Goal: Task Accomplishment & Management: Manage account settings

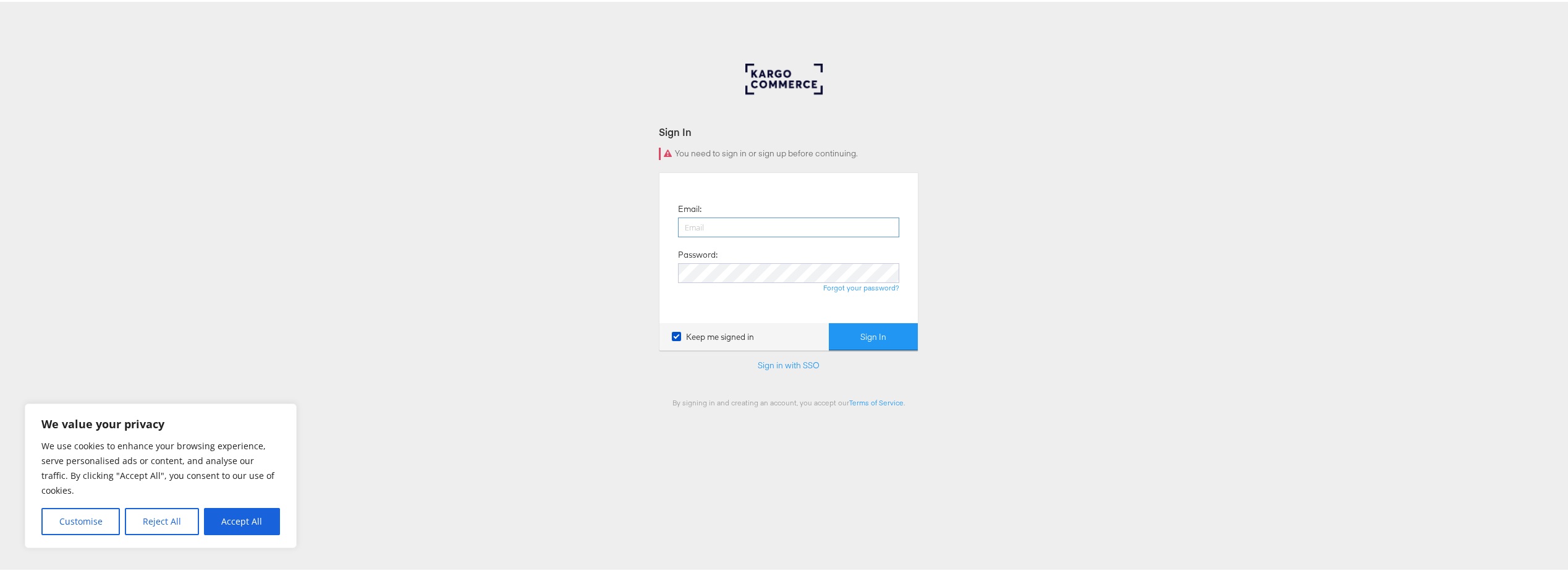
click at [771, 226] on input "email" at bounding box center [788, 226] width 221 height 20
type input "mneal@costar.com"
click at [867, 333] on button "Sign In" at bounding box center [873, 335] width 89 height 28
click at [829, 321] on button "Sign In" at bounding box center [873, 335] width 89 height 28
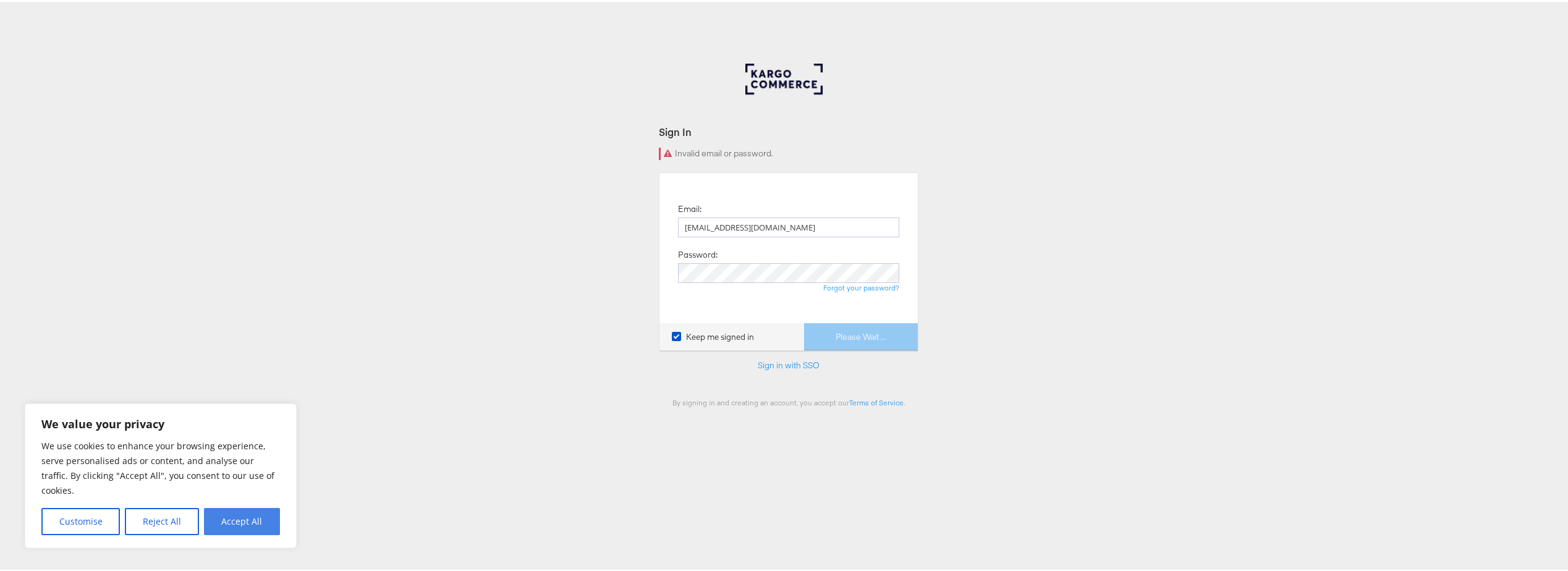
click at [231, 528] on button "Accept All" at bounding box center [241, 519] width 76 height 27
checkbox input "true"
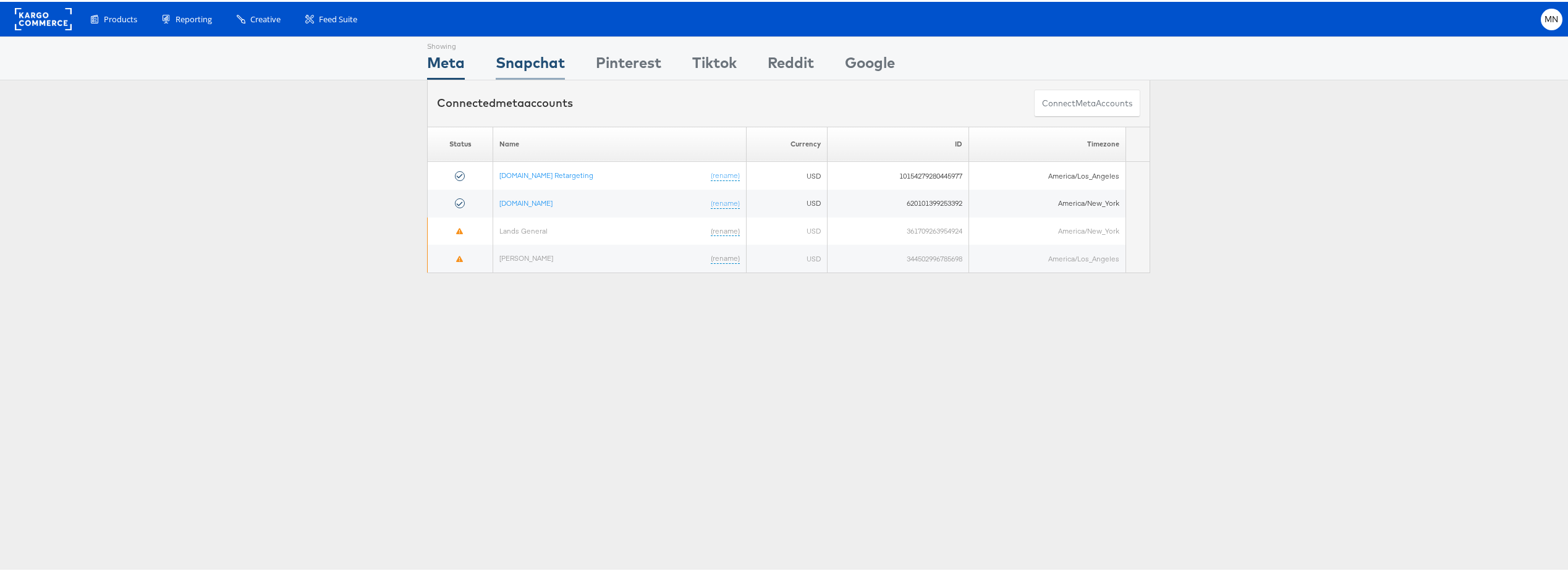
click at [515, 61] on div "Snapchat" at bounding box center [530, 63] width 69 height 28
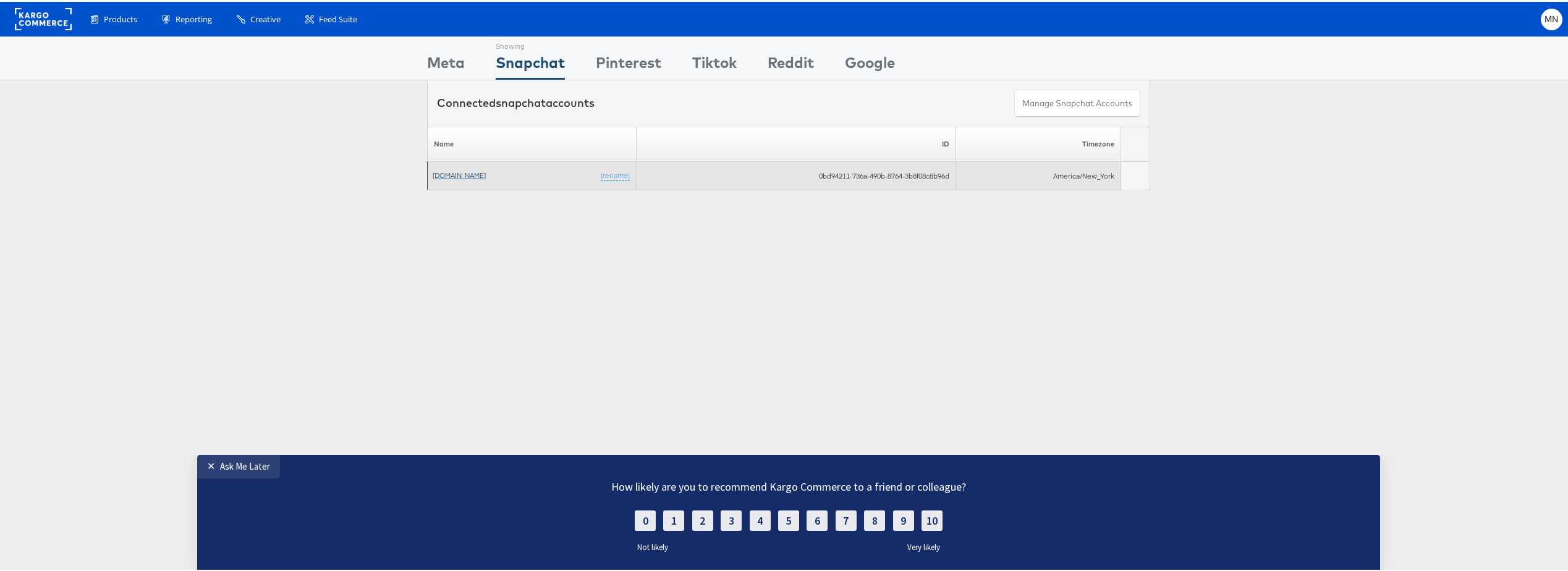
click at [456, 173] on link "[DOMAIN_NAME]" at bounding box center [459, 174] width 53 height 10
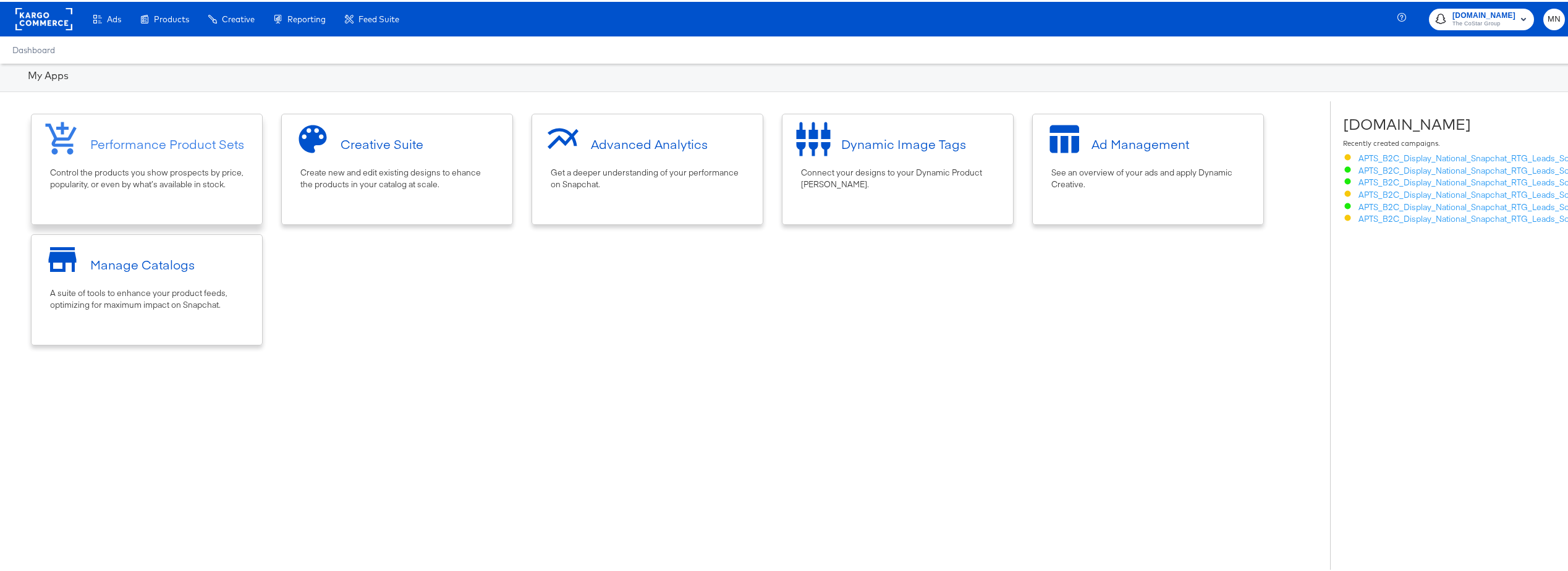
click at [141, 165] on div "Control the products you show prospects by price, popularity, or even by what’s…" at bounding box center [147, 177] width 194 height 23
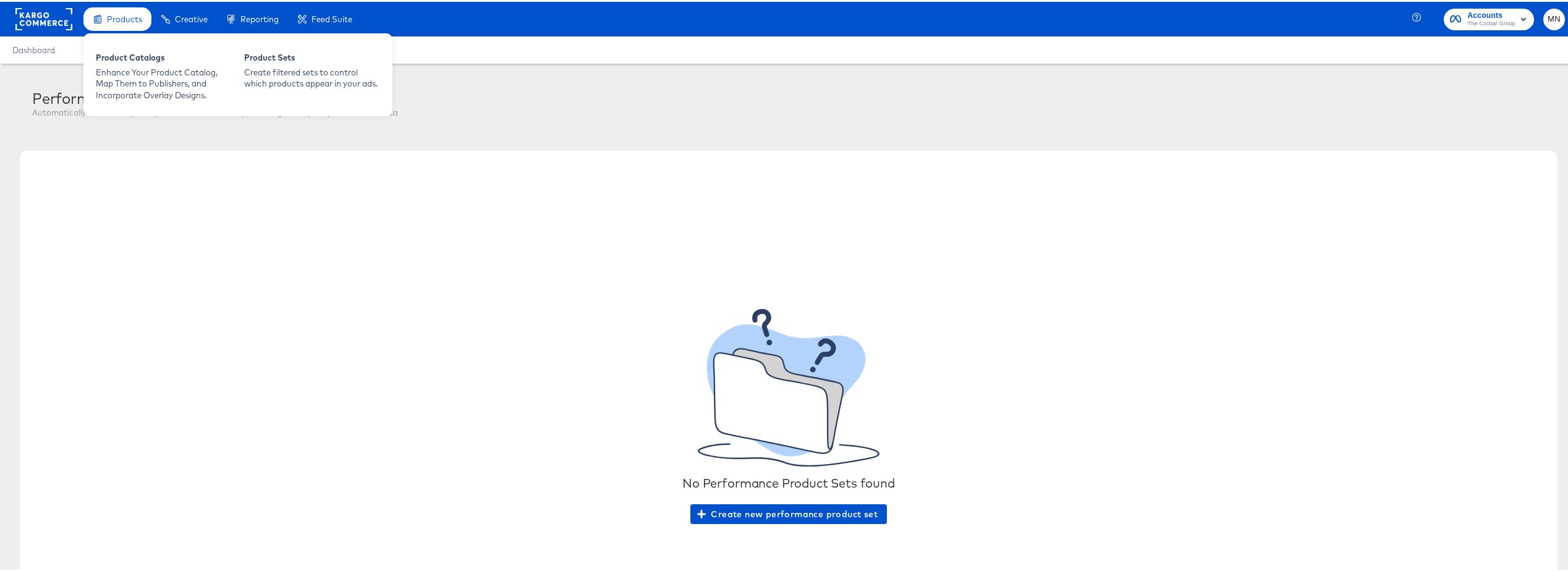
click at [122, 14] on span "Products" at bounding box center [124, 17] width 36 height 10
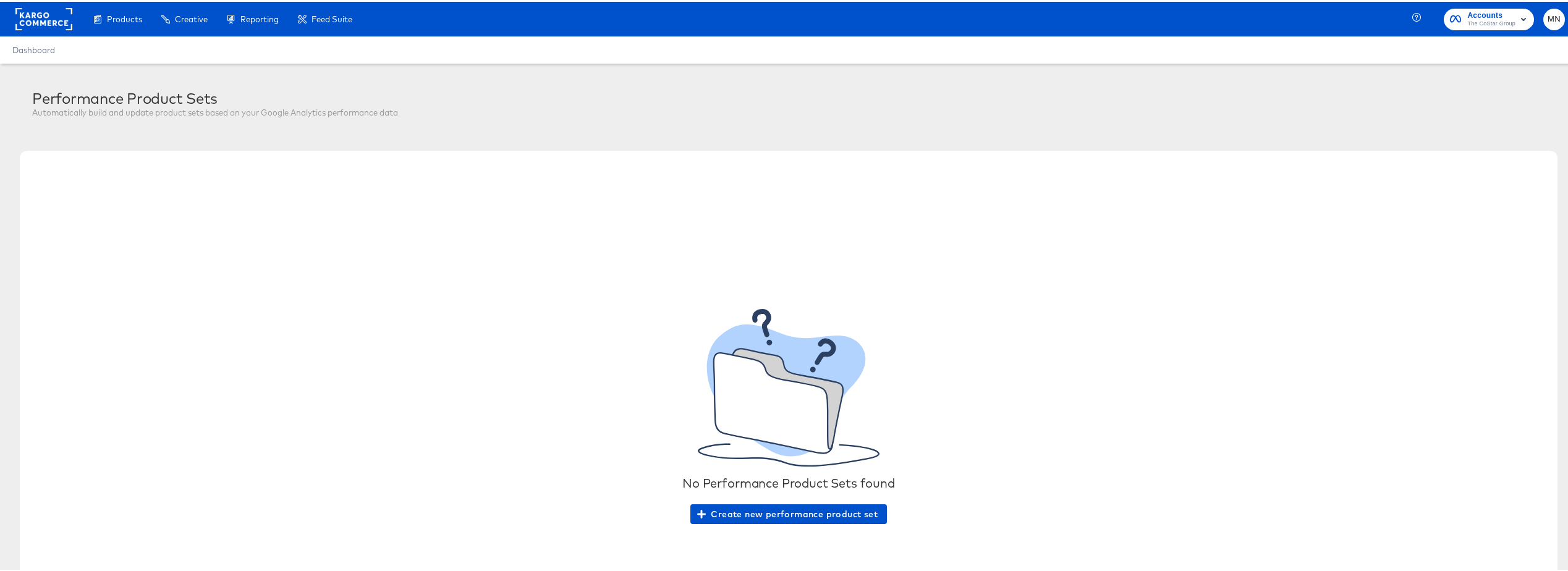
click at [53, 15] on rect at bounding box center [43, 16] width 57 height 22
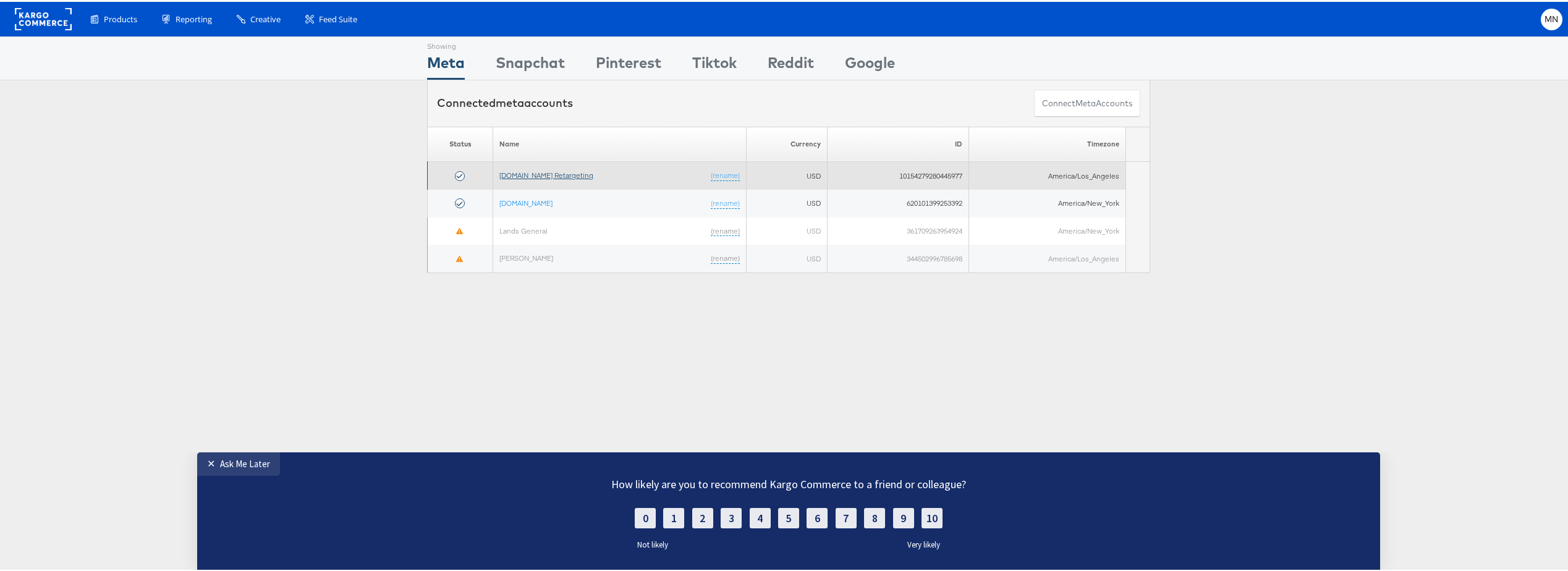
click at [547, 174] on link "Apartments.com Retargeting" at bounding box center [546, 174] width 94 height 10
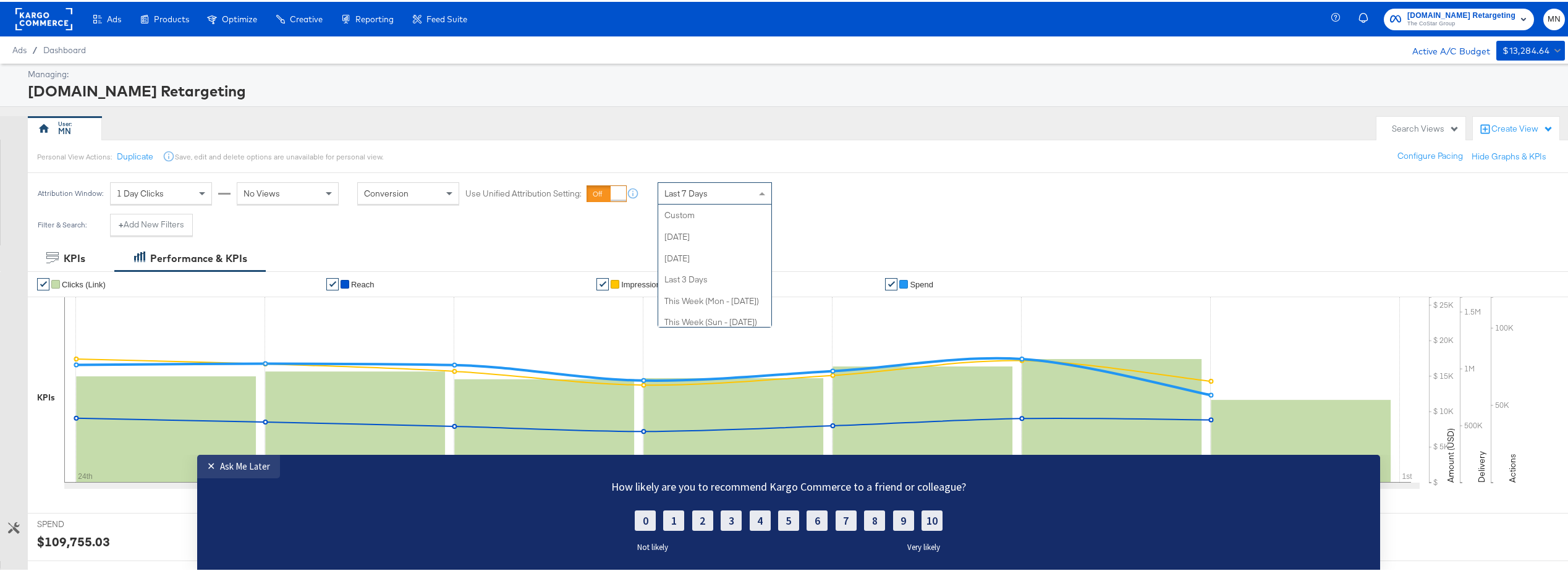
click at [680, 187] on span "Last 7 Days" at bounding box center [686, 192] width 43 height 12
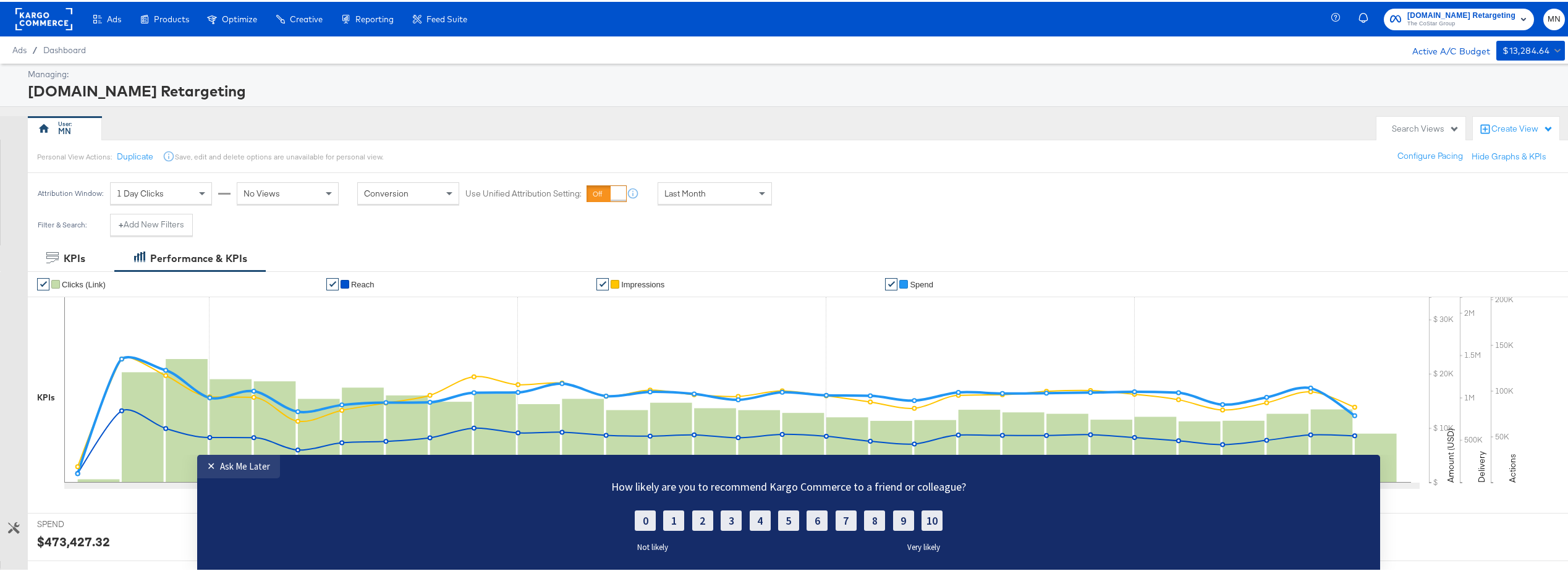
click at [61, 16] on rect at bounding box center [43, 16] width 57 height 22
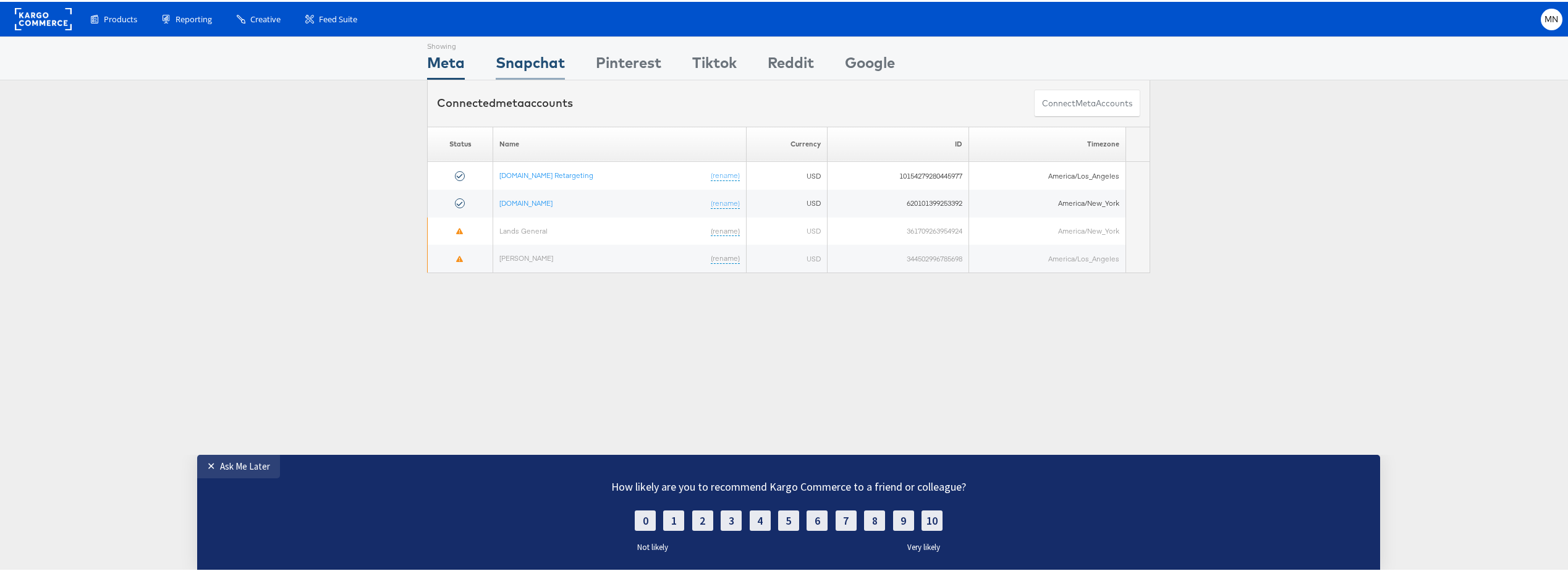
click at [545, 57] on div "Snapchat" at bounding box center [530, 63] width 69 height 28
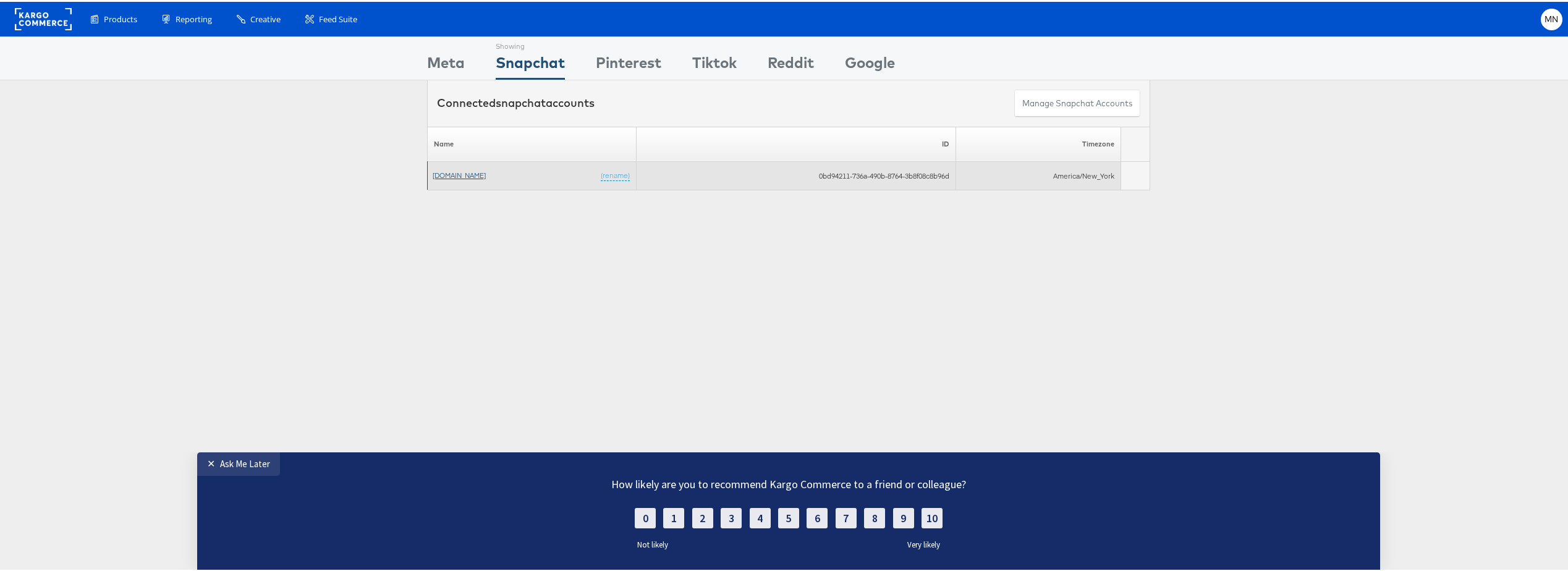
click at [467, 171] on link "[DOMAIN_NAME]" at bounding box center [459, 174] width 53 height 10
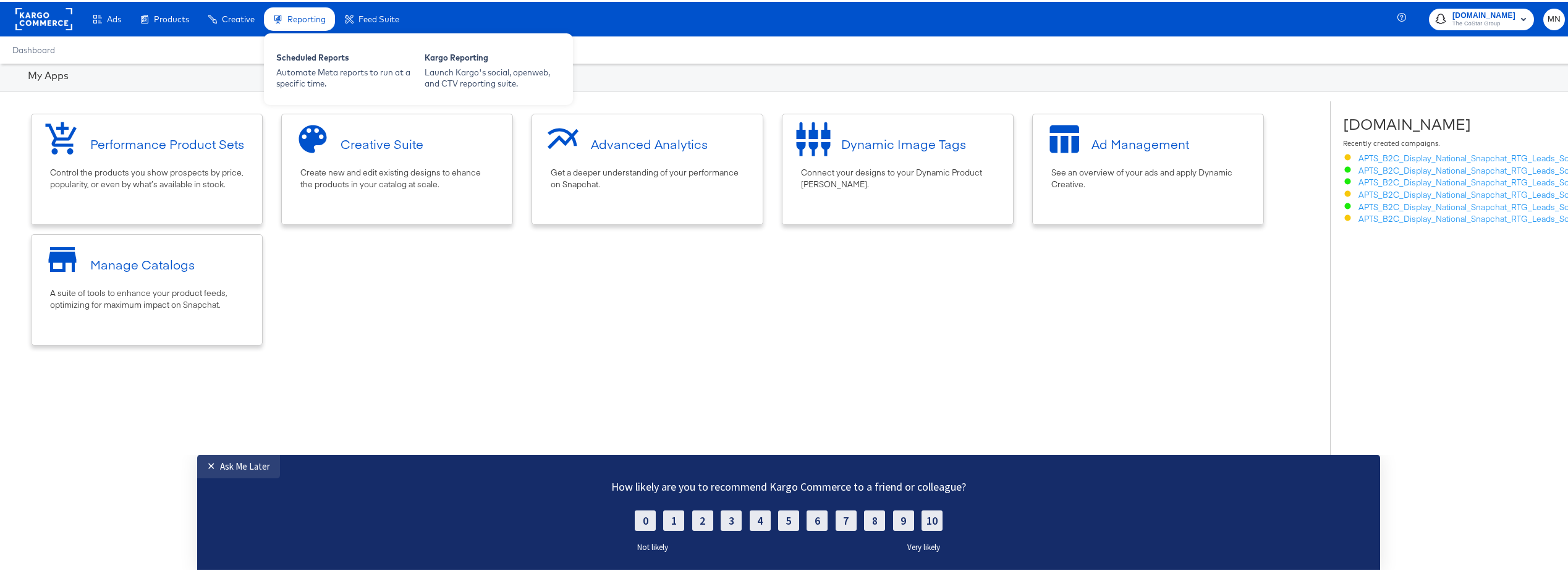
click at [302, 16] on span "Reporting" at bounding box center [306, 17] width 38 height 10
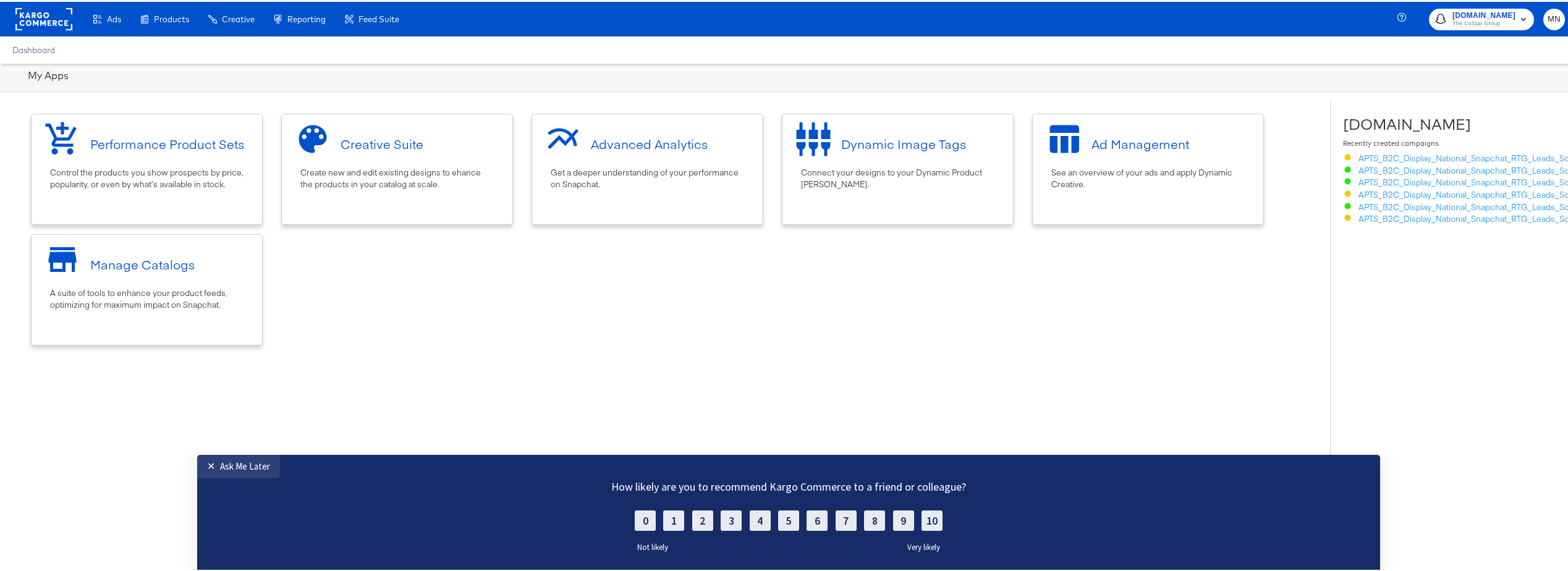
click at [1475, 18] on span "The CoStar Group" at bounding box center [1484, 22] width 63 height 10
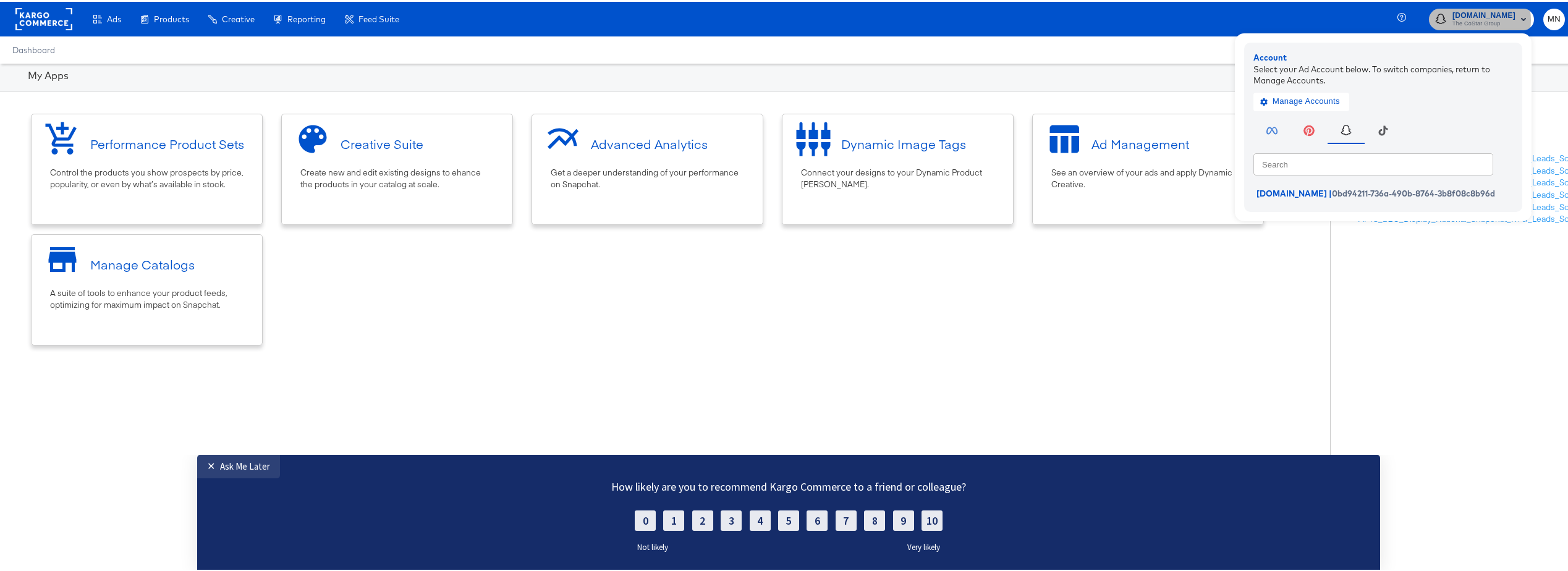
click at [1475, 18] on span "The CoStar Group" at bounding box center [1484, 22] width 63 height 10
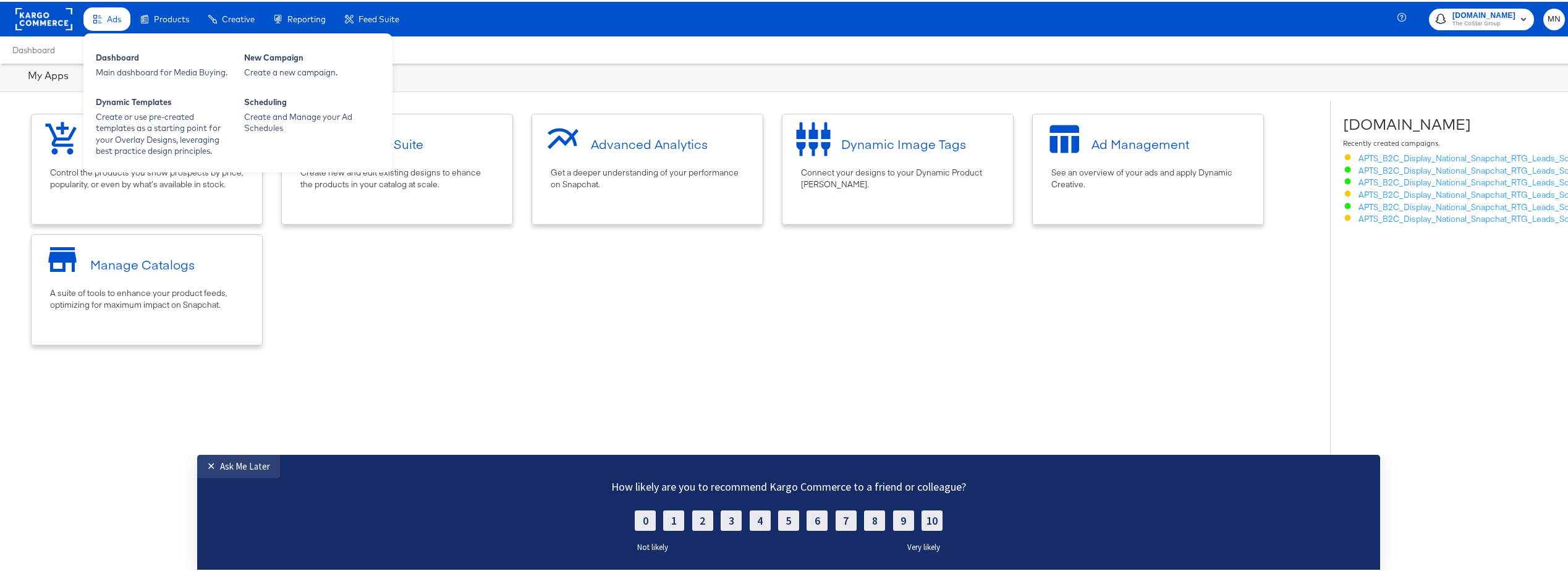
click at [124, 22] on div "Ads" at bounding box center [107, 17] width 47 height 24
click at [109, 12] on span "Ads" at bounding box center [113, 17] width 14 height 10
click at [107, 56] on div "Dashboard" at bounding box center [164, 57] width 136 height 14
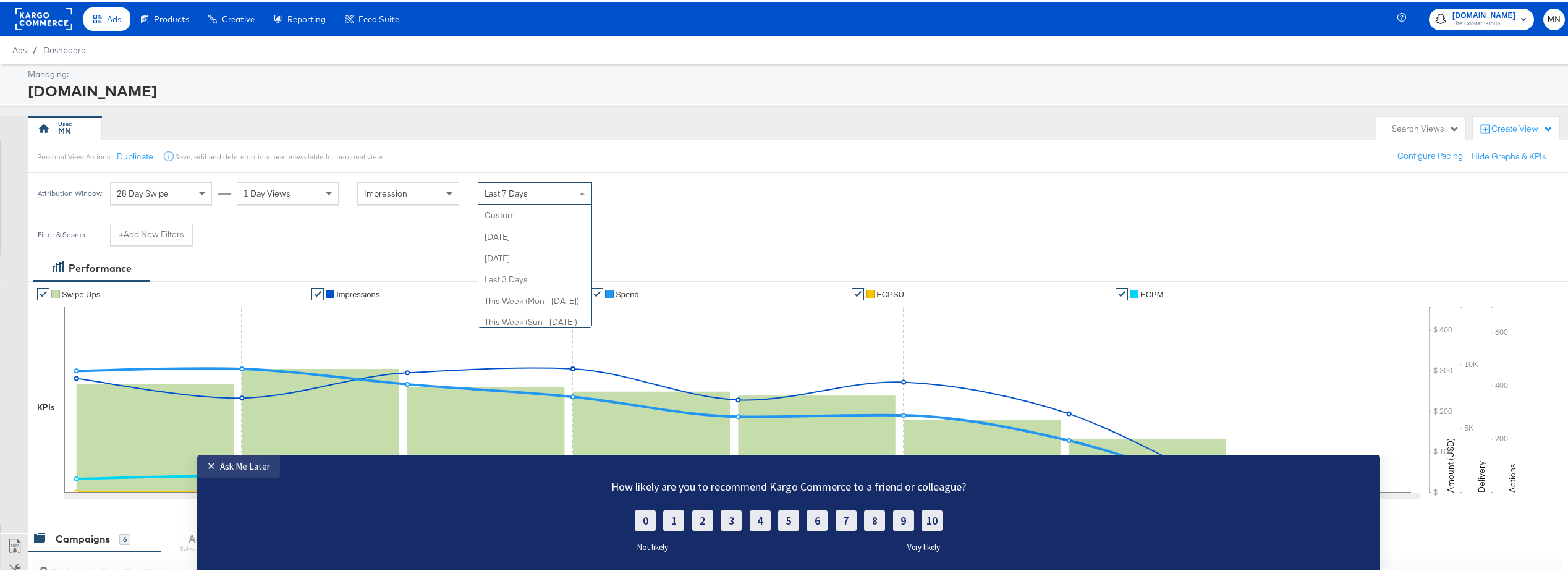
click at [542, 197] on div "Last 7 Days" at bounding box center [535, 192] width 113 height 21
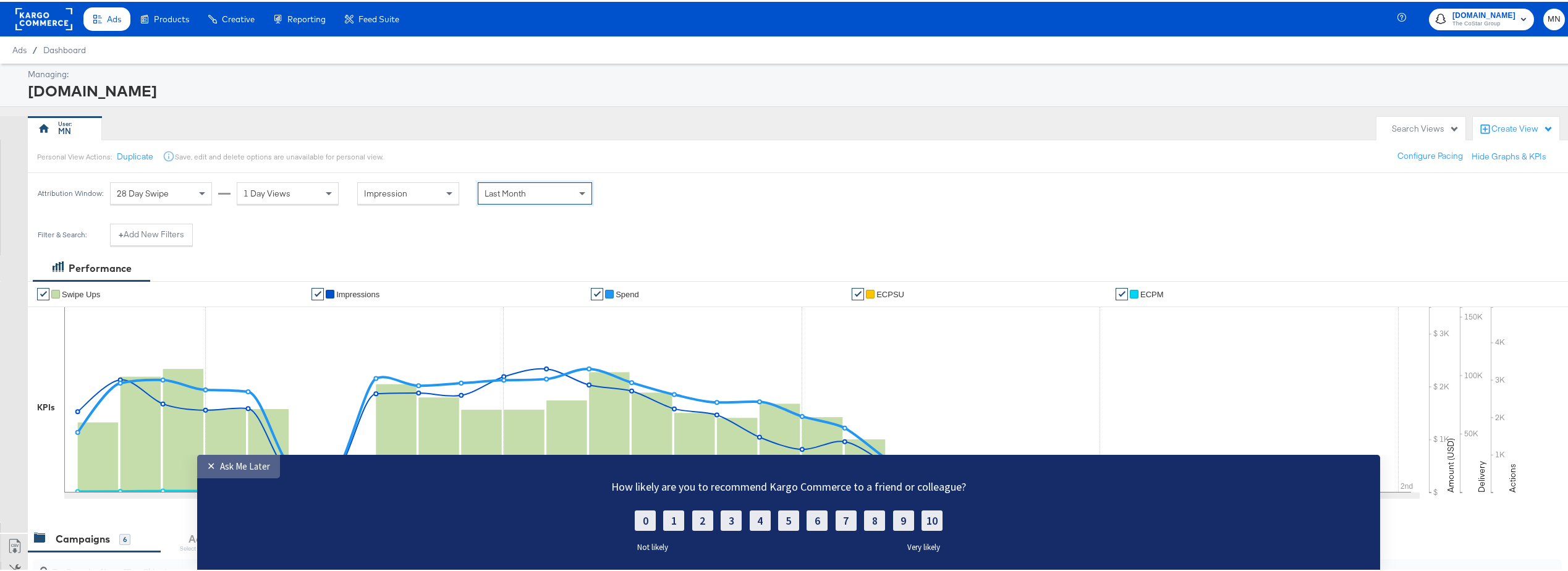
click at [205, 467] on link "✕ Ask Me Later" at bounding box center [238, 465] width 83 height 23
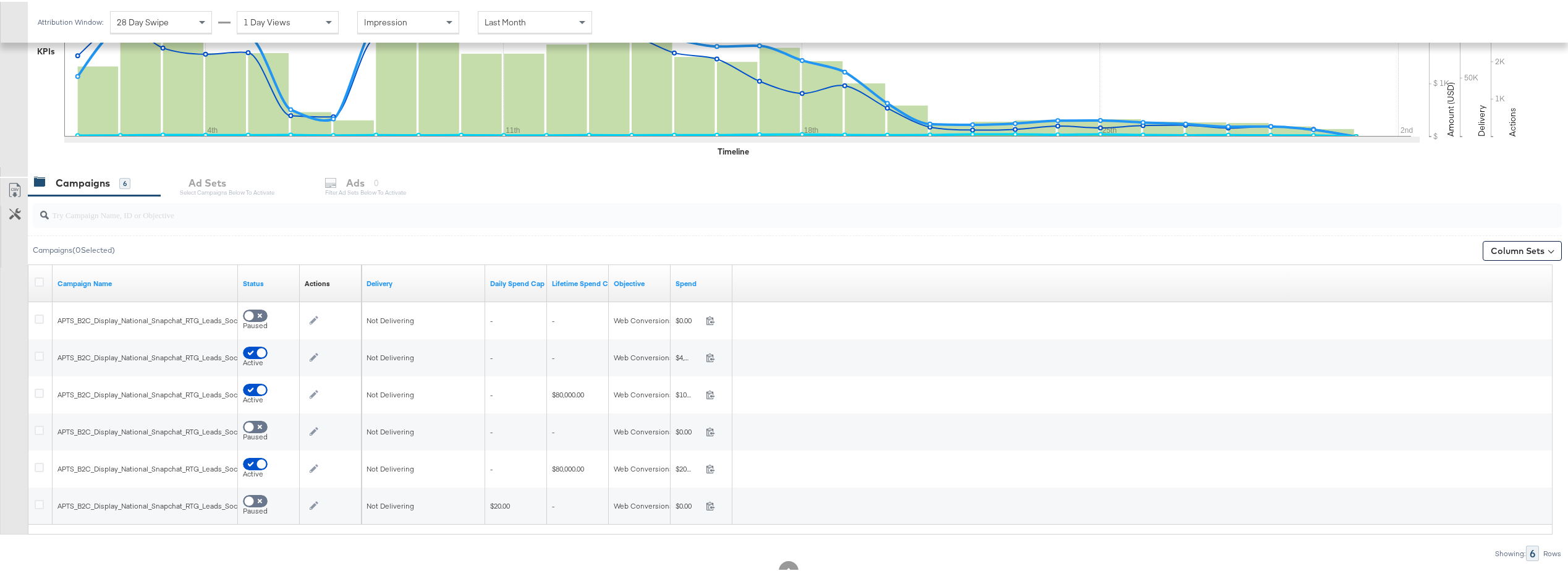
scroll to position [370, 0]
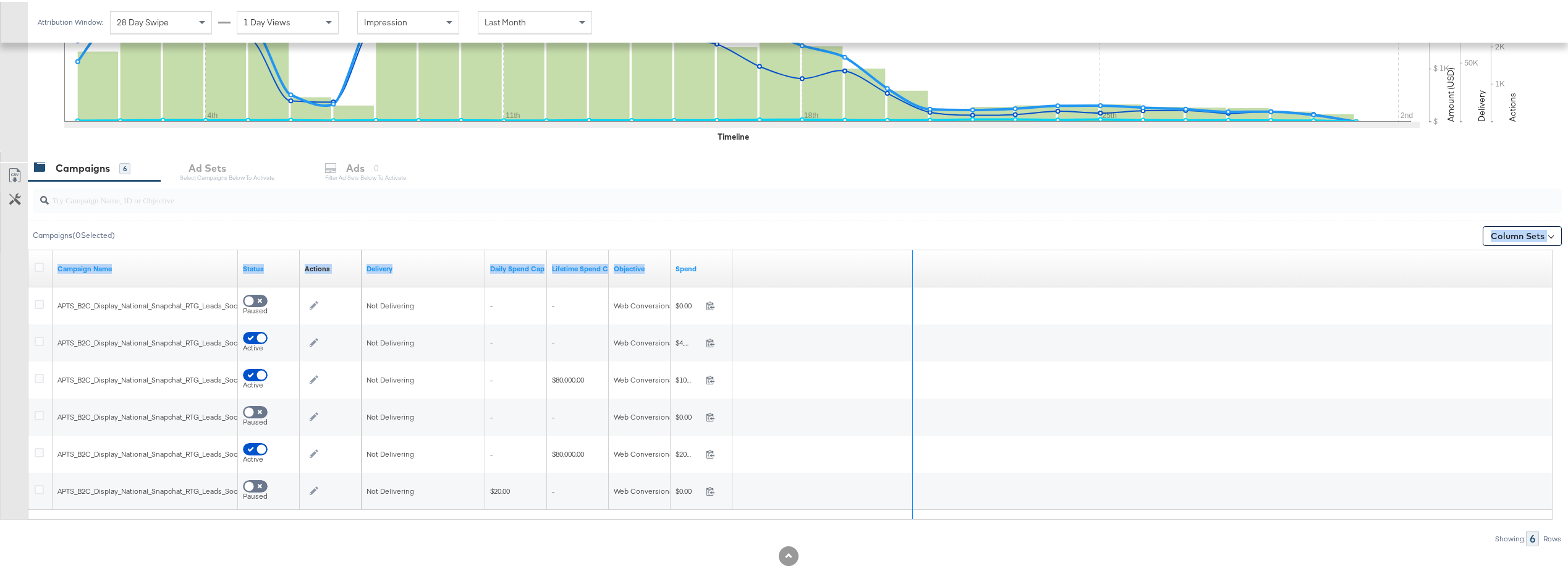
drag, startPoint x: 731, startPoint y: 263, endPoint x: 911, endPoint y: 241, distance: 181.3
click at [911, 241] on div "Campaigns ( 0 Selected) Column Sets Customize KPIs Export as CSV Campaign Name …" at bounding box center [781, 362] width 1562 height 365
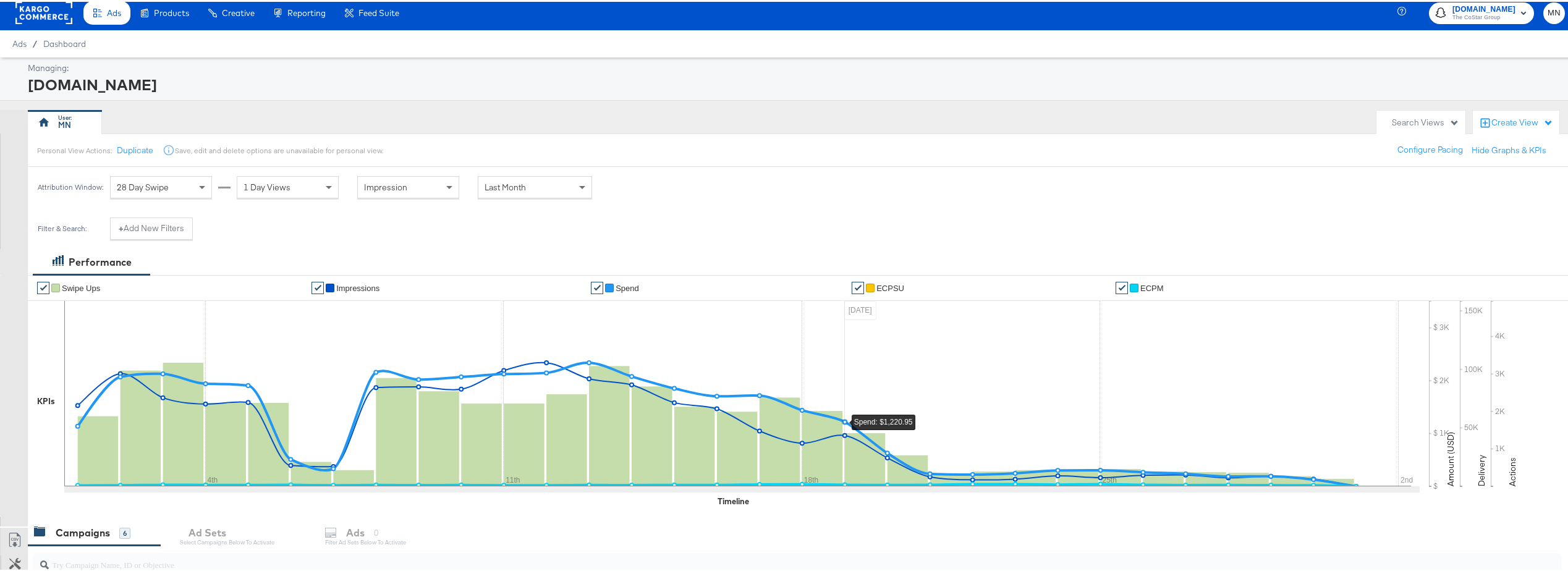
scroll to position [0, 0]
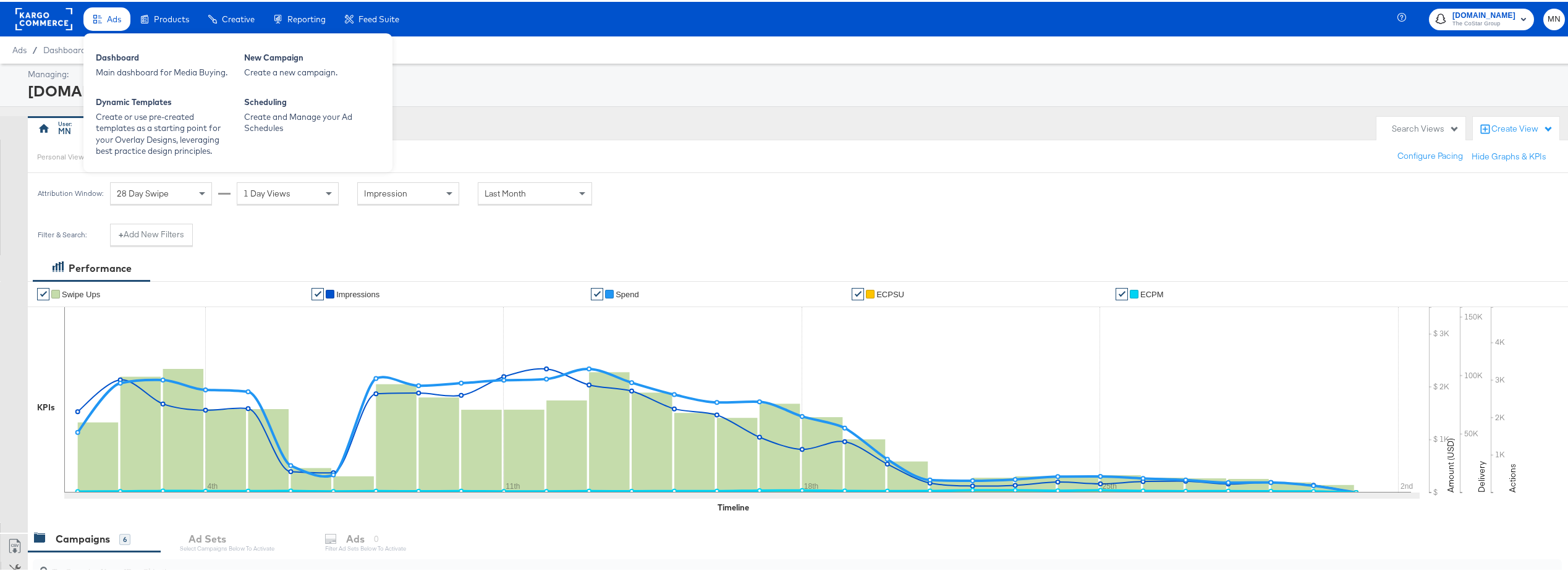
drag, startPoint x: 65, startPoint y: 14, endPoint x: 94, endPoint y: 14, distance: 29.0
click at [65, 14] on rect at bounding box center [43, 16] width 57 height 22
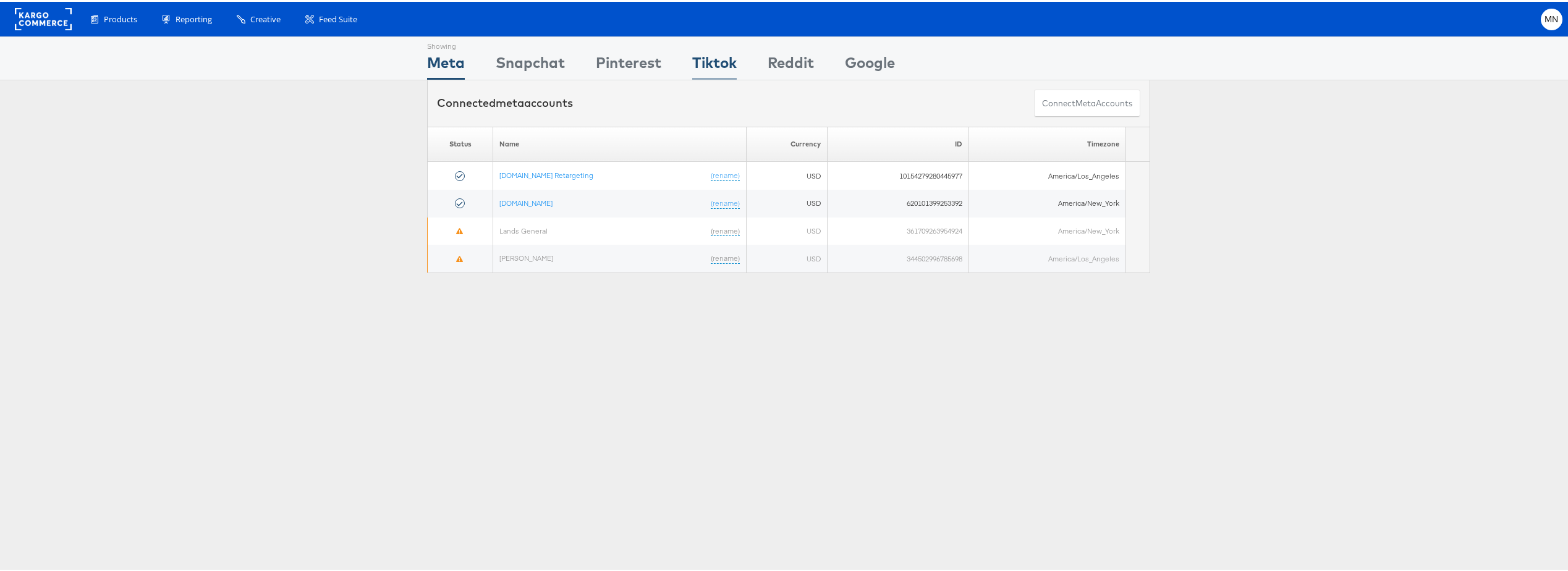
click at [713, 62] on div "Tiktok" at bounding box center [714, 63] width 44 height 28
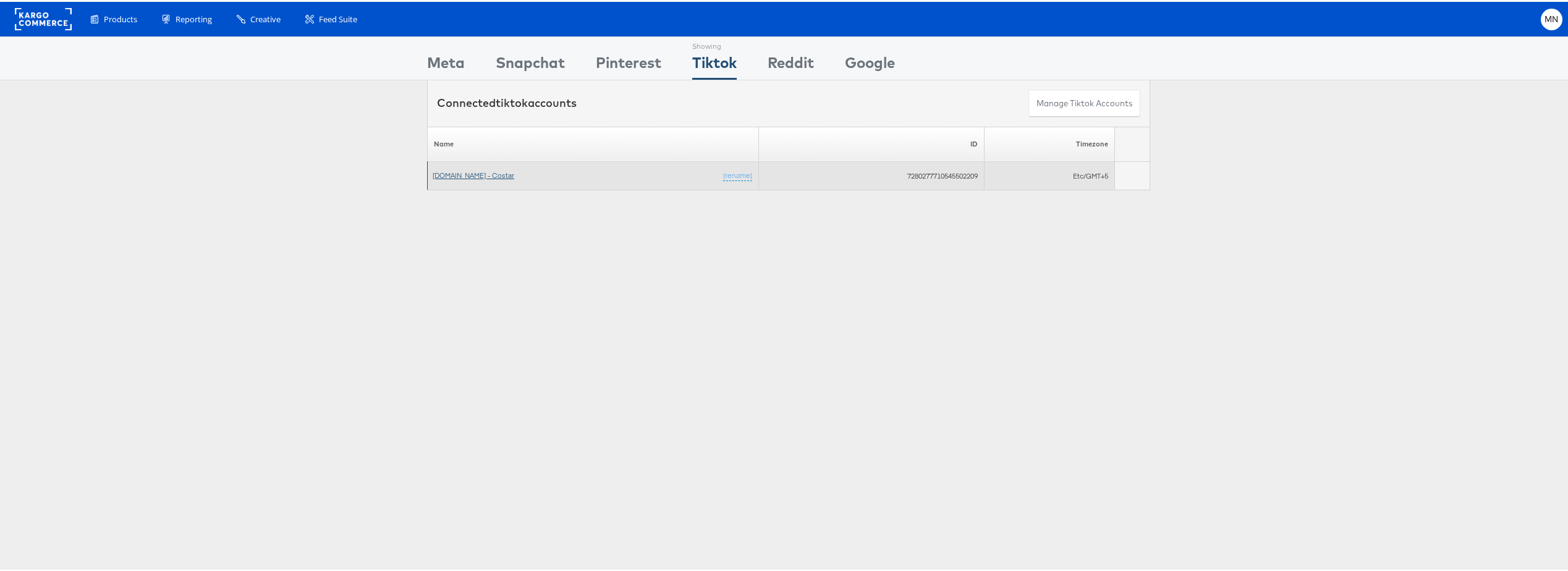
click at [442, 169] on link "[DOMAIN_NAME] - Costar" at bounding box center [473, 174] width 82 height 10
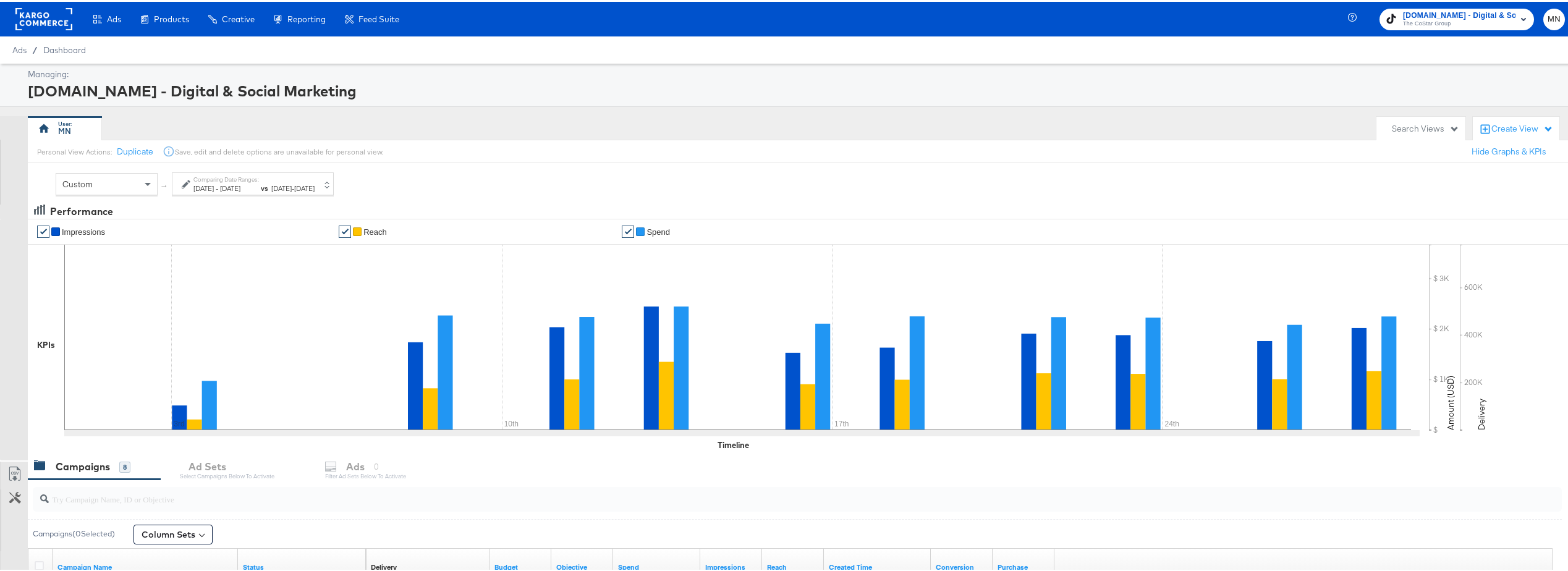
click at [315, 184] on span "[DATE]" at bounding box center [303, 186] width 20 height 10
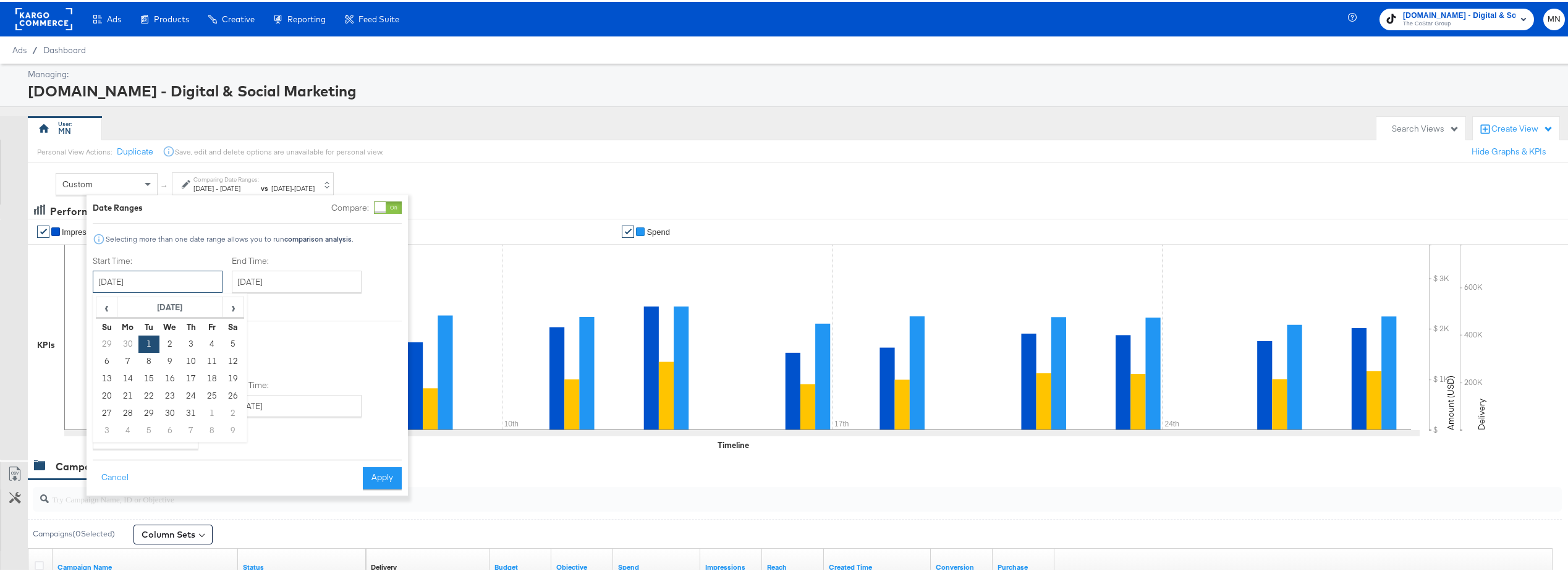
click at [176, 274] on input "[DATE]" at bounding box center [157, 279] width 130 height 22
click at [238, 306] on span "›" at bounding box center [233, 304] width 19 height 18
click at [102, 305] on span "‹" at bounding box center [107, 304] width 19 height 18
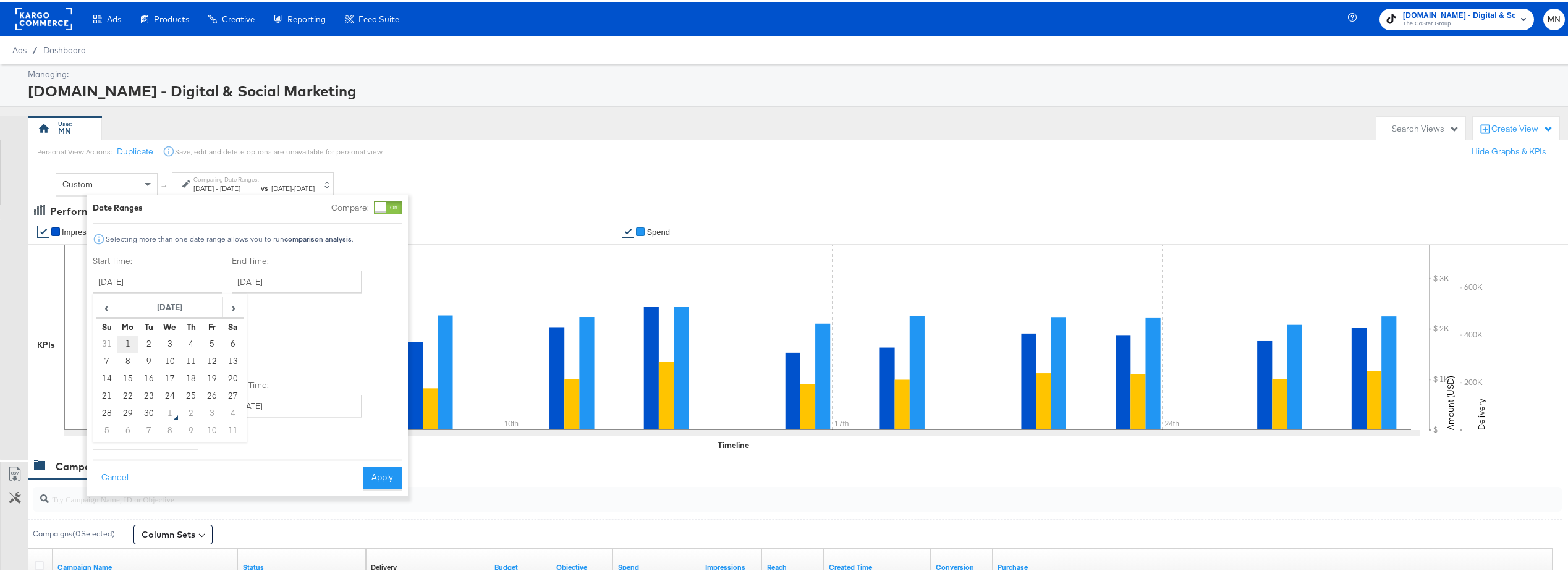
click at [131, 343] on td "1" at bounding box center [128, 343] width 21 height 17
type input "[DATE]"
click at [287, 281] on input "[DATE]" at bounding box center [298, 279] width 130 height 22
click at [292, 409] on td "30" at bounding box center [289, 412] width 21 height 17
type input "[DATE]"
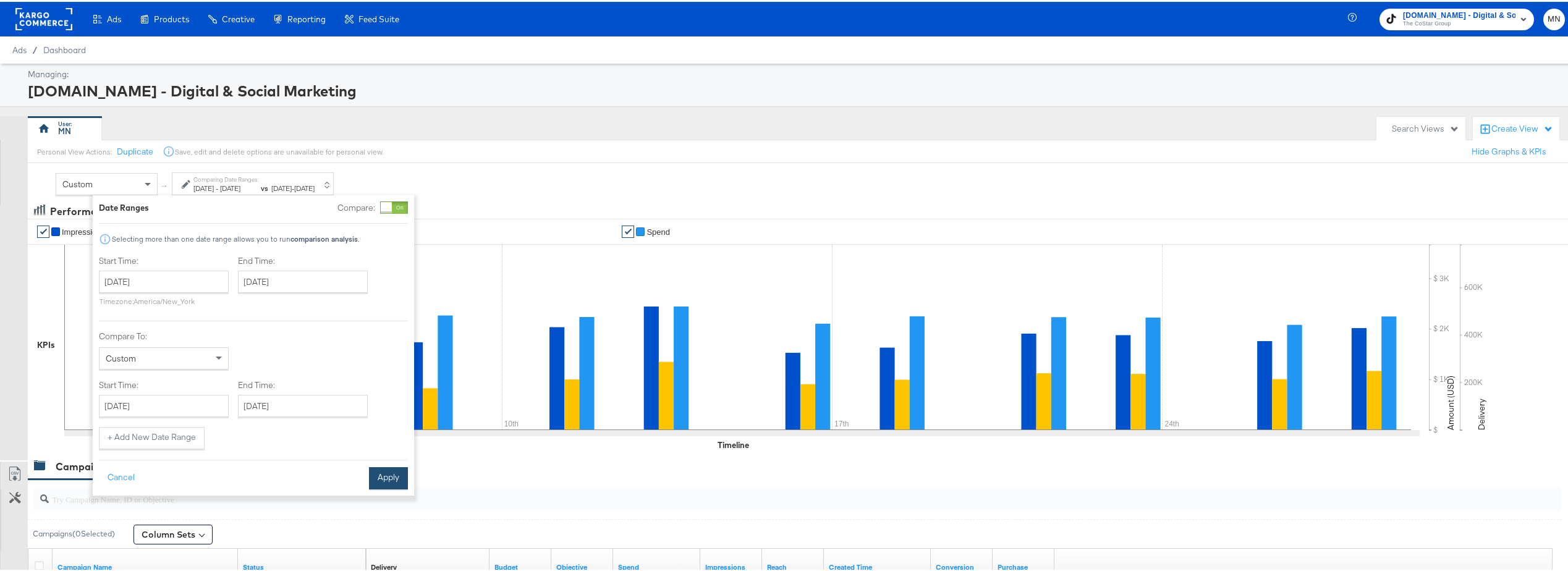
click at [392, 478] on button "Apply" at bounding box center [388, 476] width 39 height 22
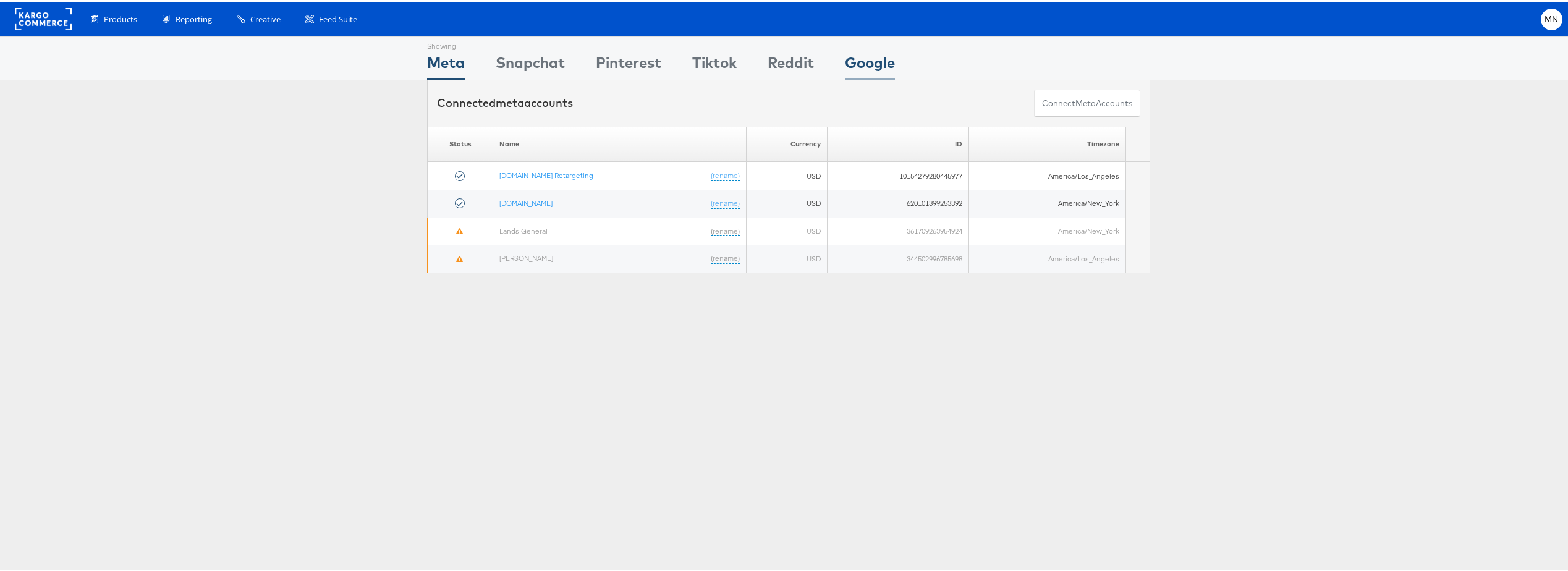
click at [850, 62] on div "Google" at bounding box center [870, 63] width 50 height 28
